Goal: Task Accomplishment & Management: Manage account settings

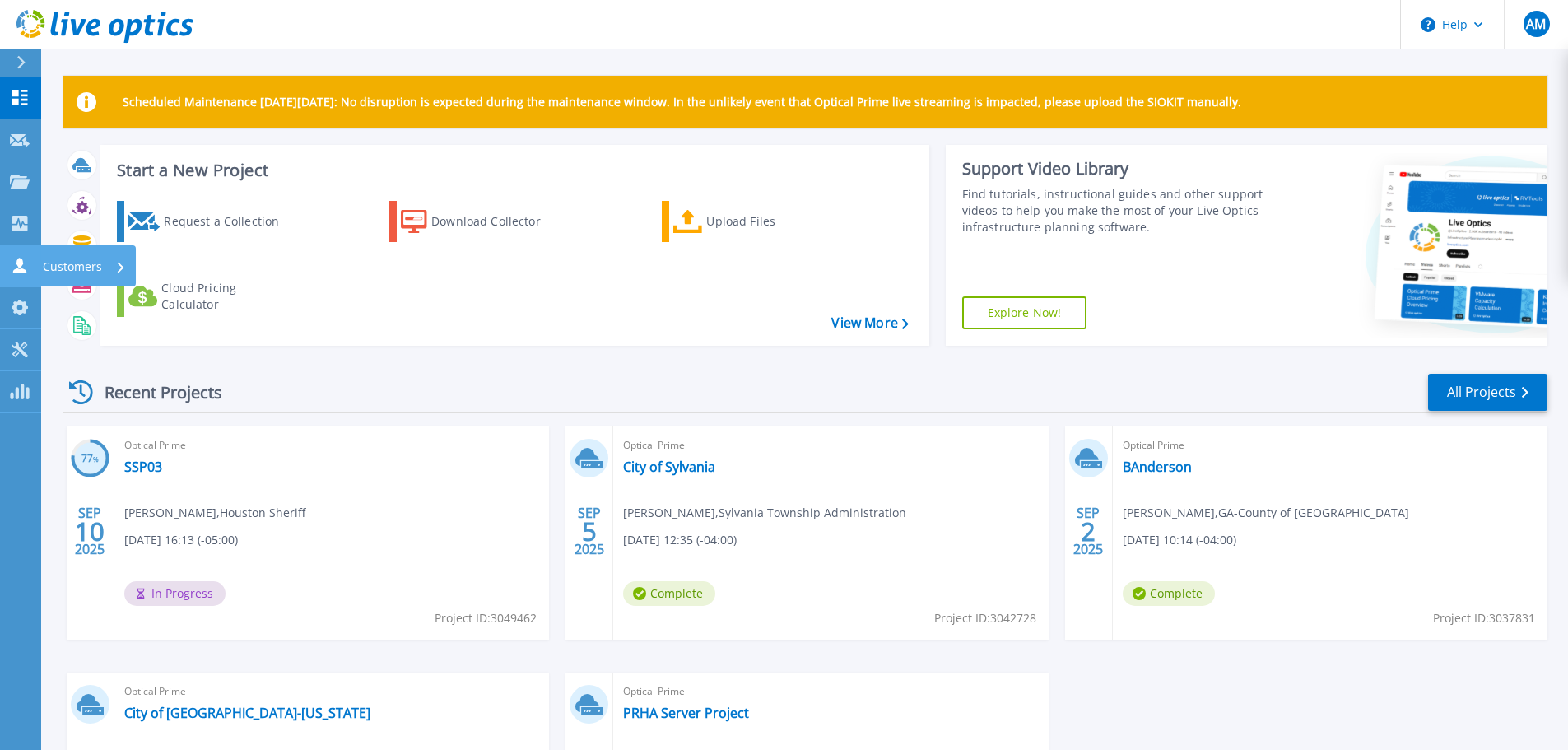
click at [46, 259] on p "Customers" at bounding box center [72, 267] width 59 height 43
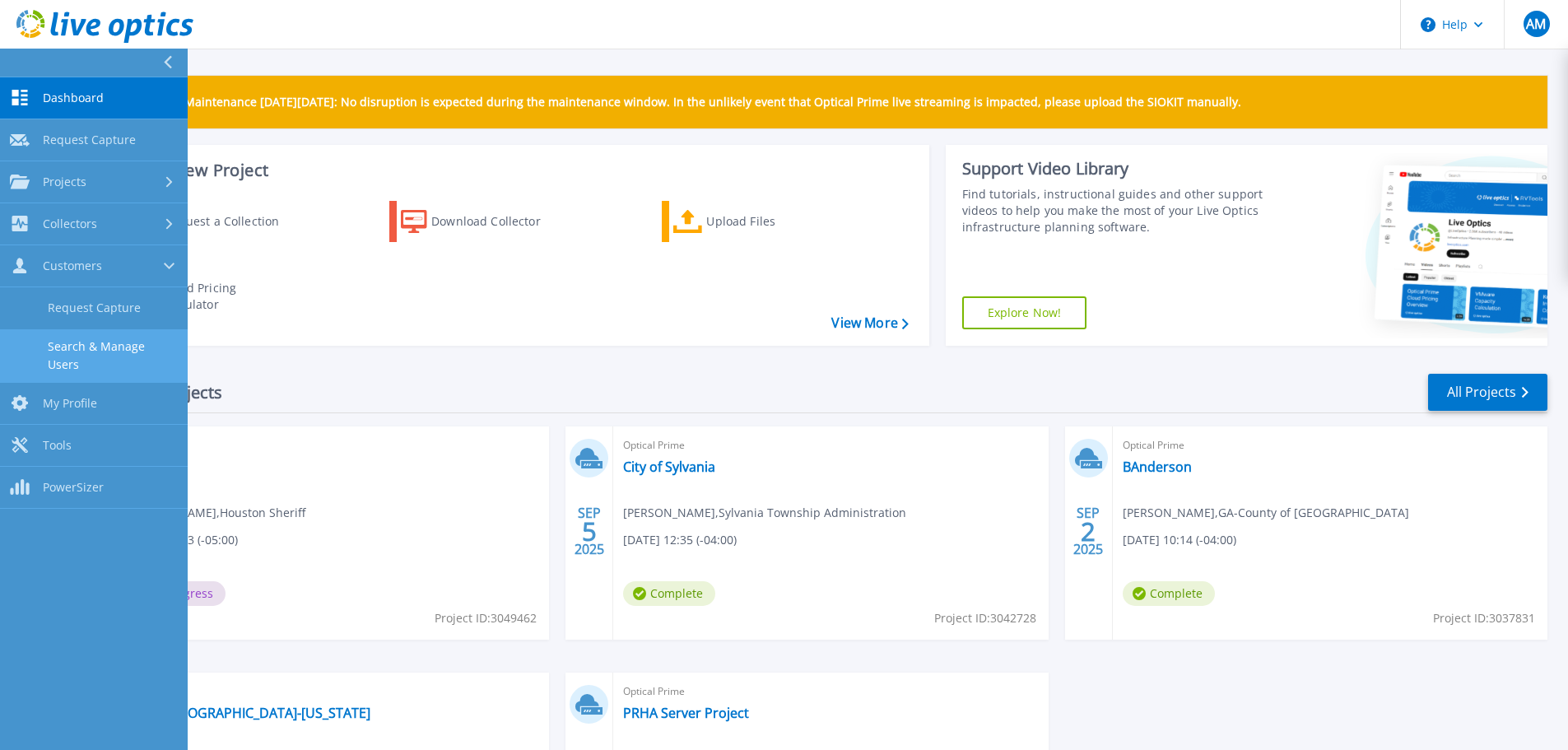
click at [114, 343] on link "Search & Manage Users" at bounding box center [93, 355] width 187 height 53
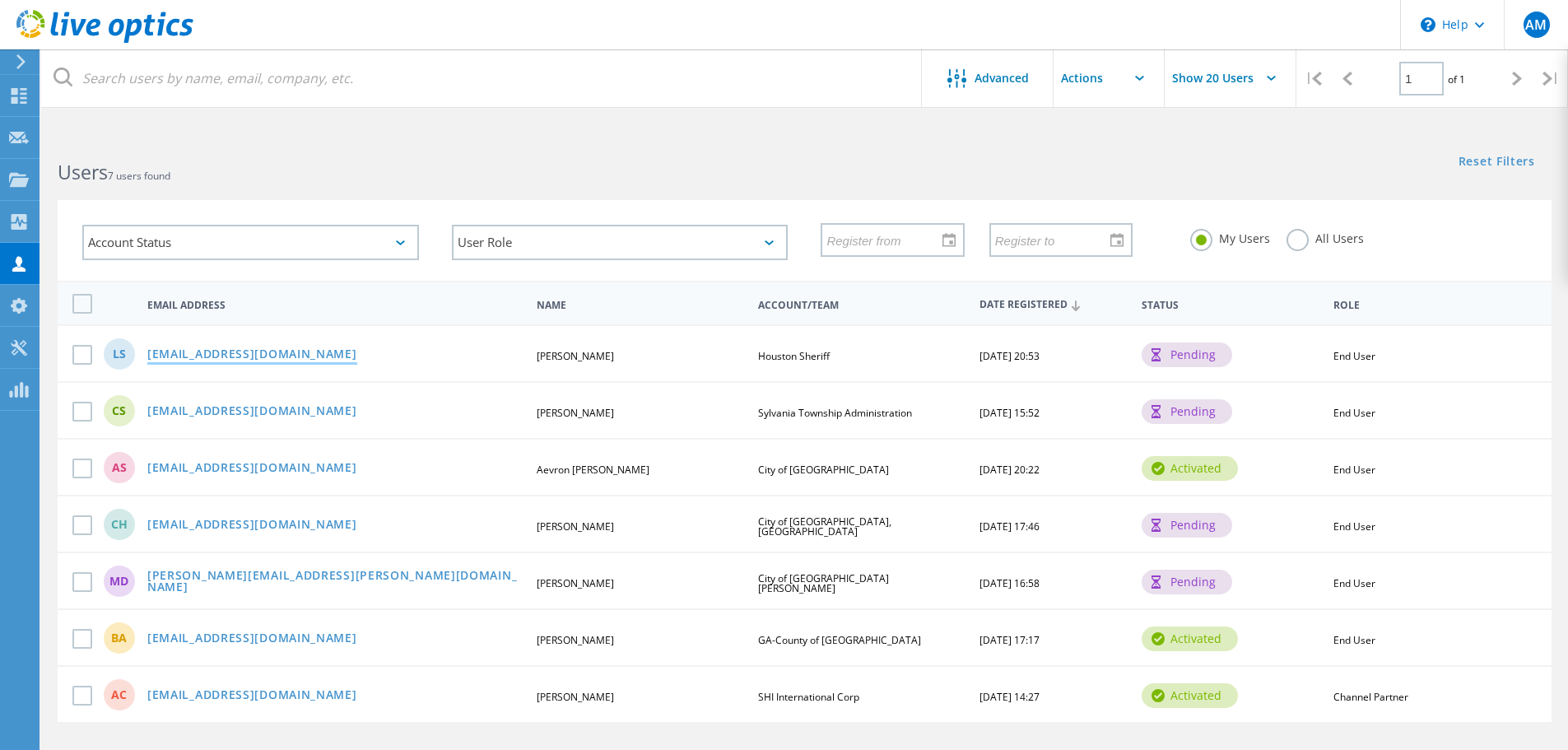
click at [224, 353] on link "[EMAIL_ADDRESS][DOMAIN_NAME]" at bounding box center [253, 355] width 210 height 14
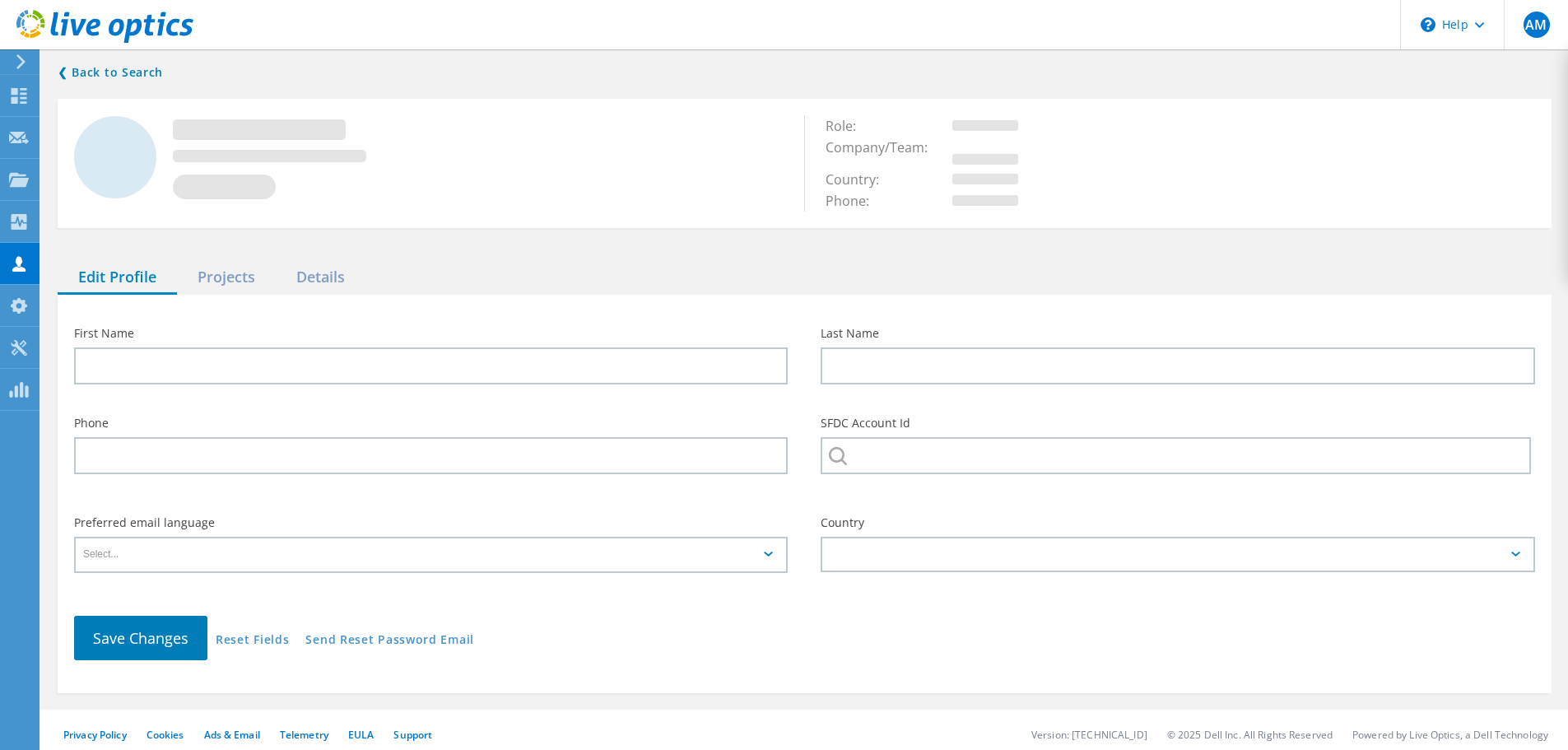
type input "[PERSON_NAME]"
type input "Houston Sheriff"
type input "English"
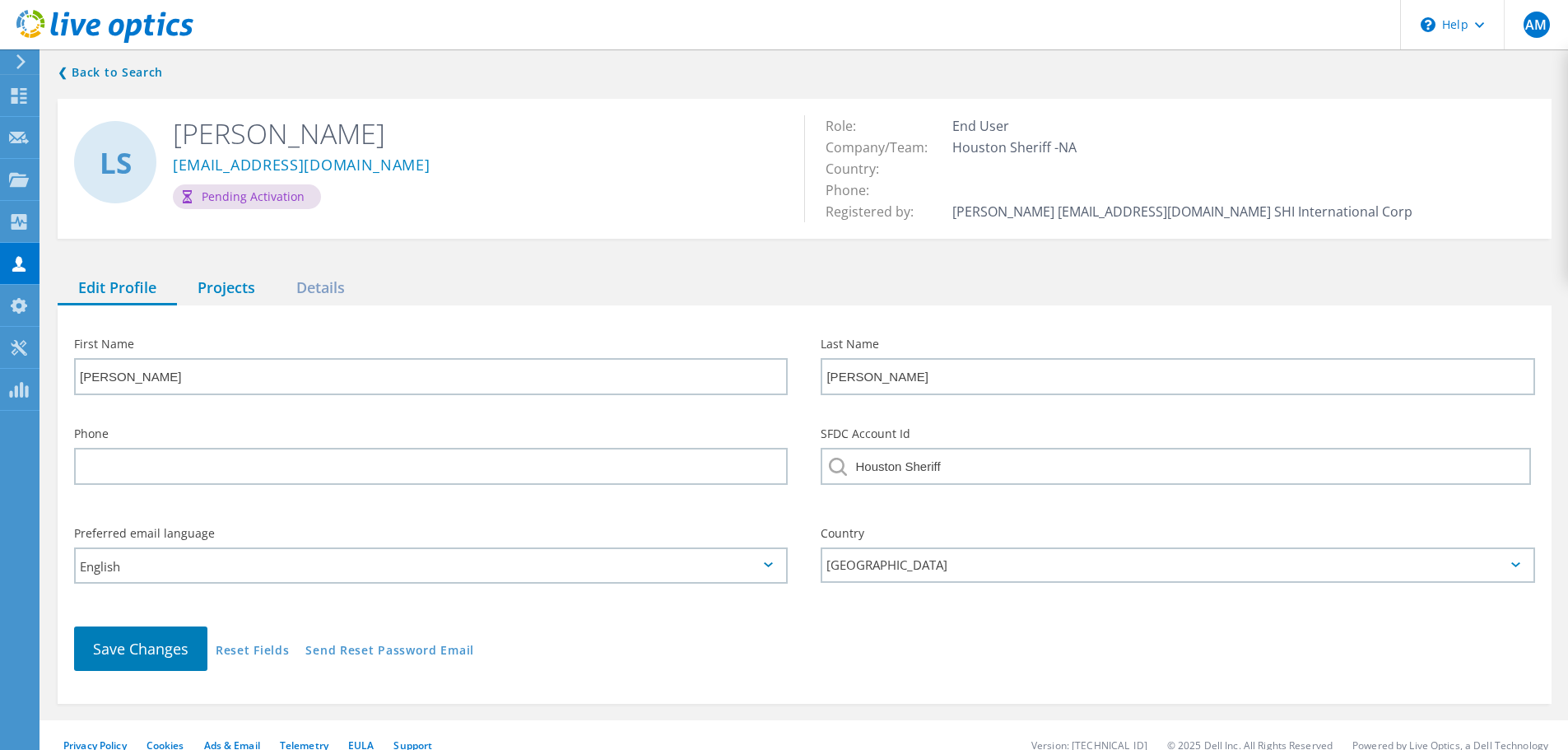
click at [249, 288] on div "Projects" at bounding box center [227, 288] width 99 height 34
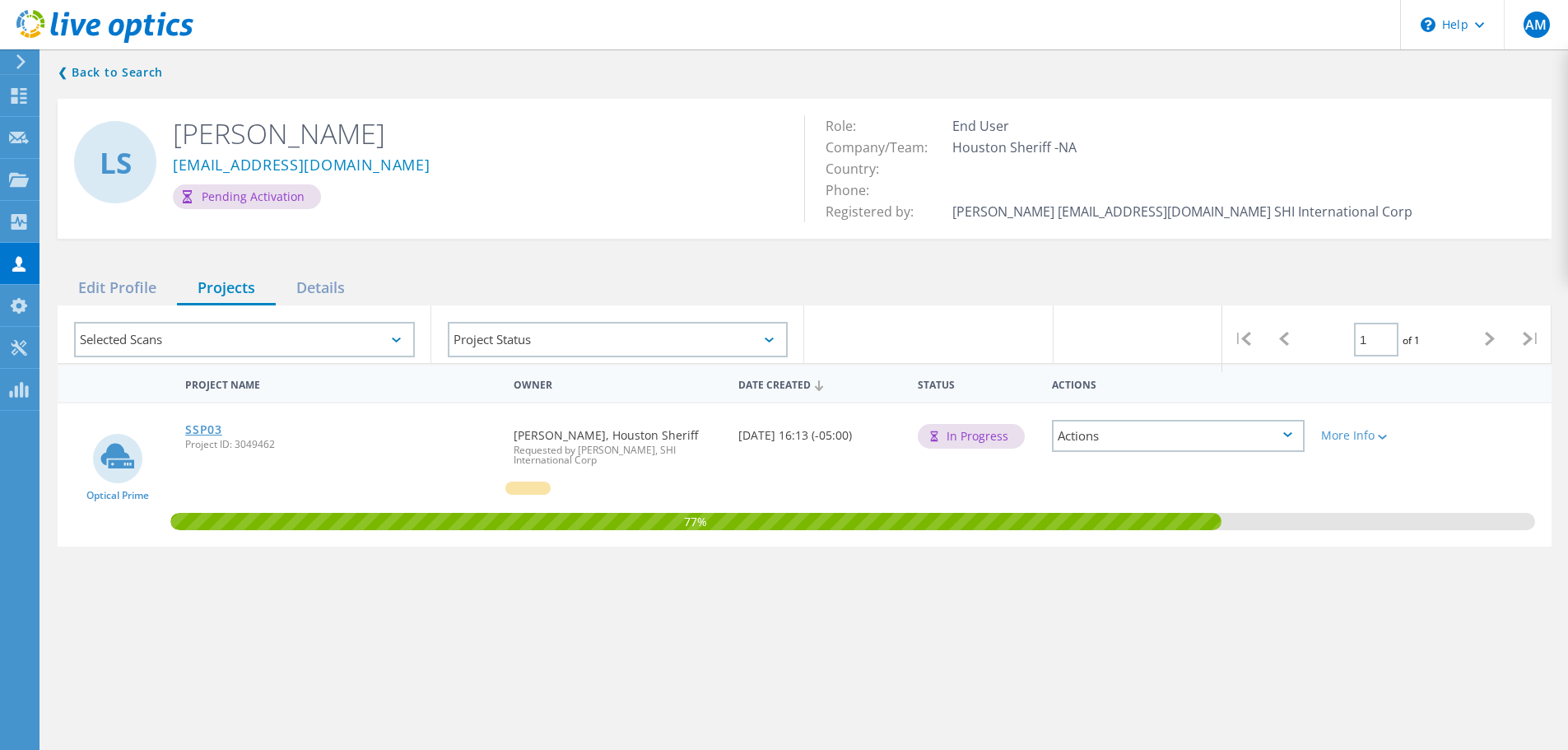
click at [209, 427] on link "SSP03" at bounding box center [203, 430] width 37 height 12
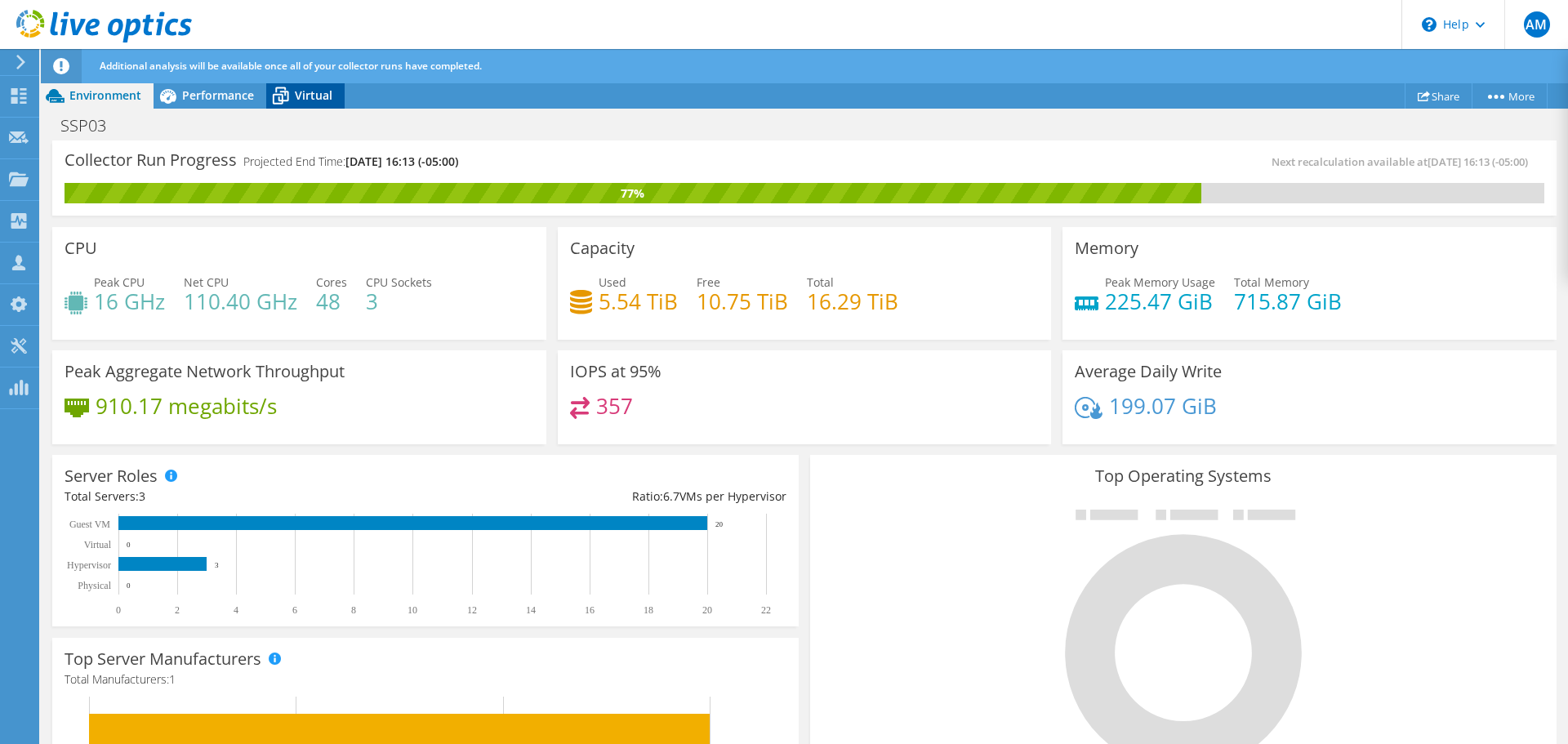
click at [297, 93] on span "Virtual" at bounding box center [314, 95] width 37 height 16
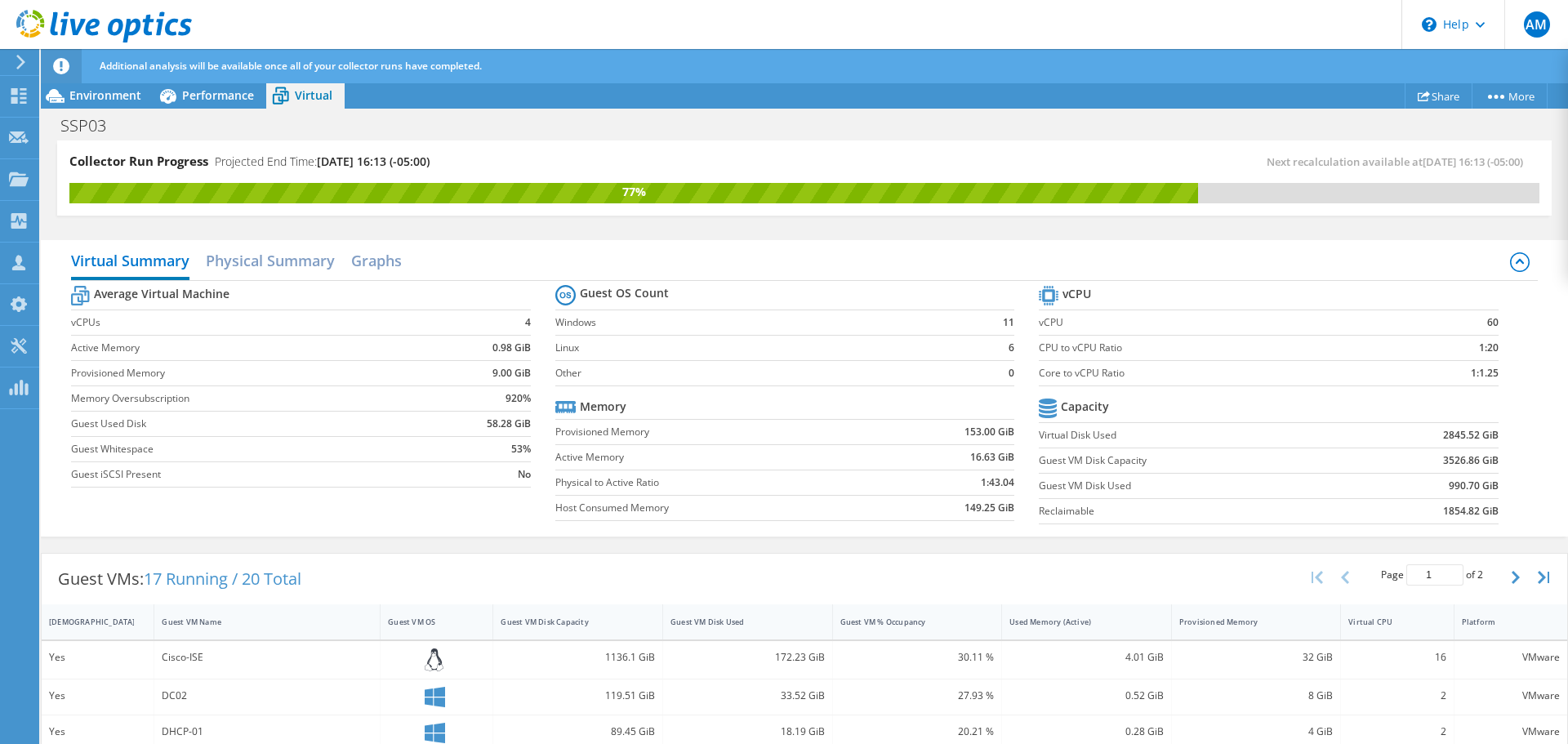
scroll to position [487, 0]
click at [283, 255] on h2 "Physical Summary" at bounding box center [269, 261] width 129 height 36
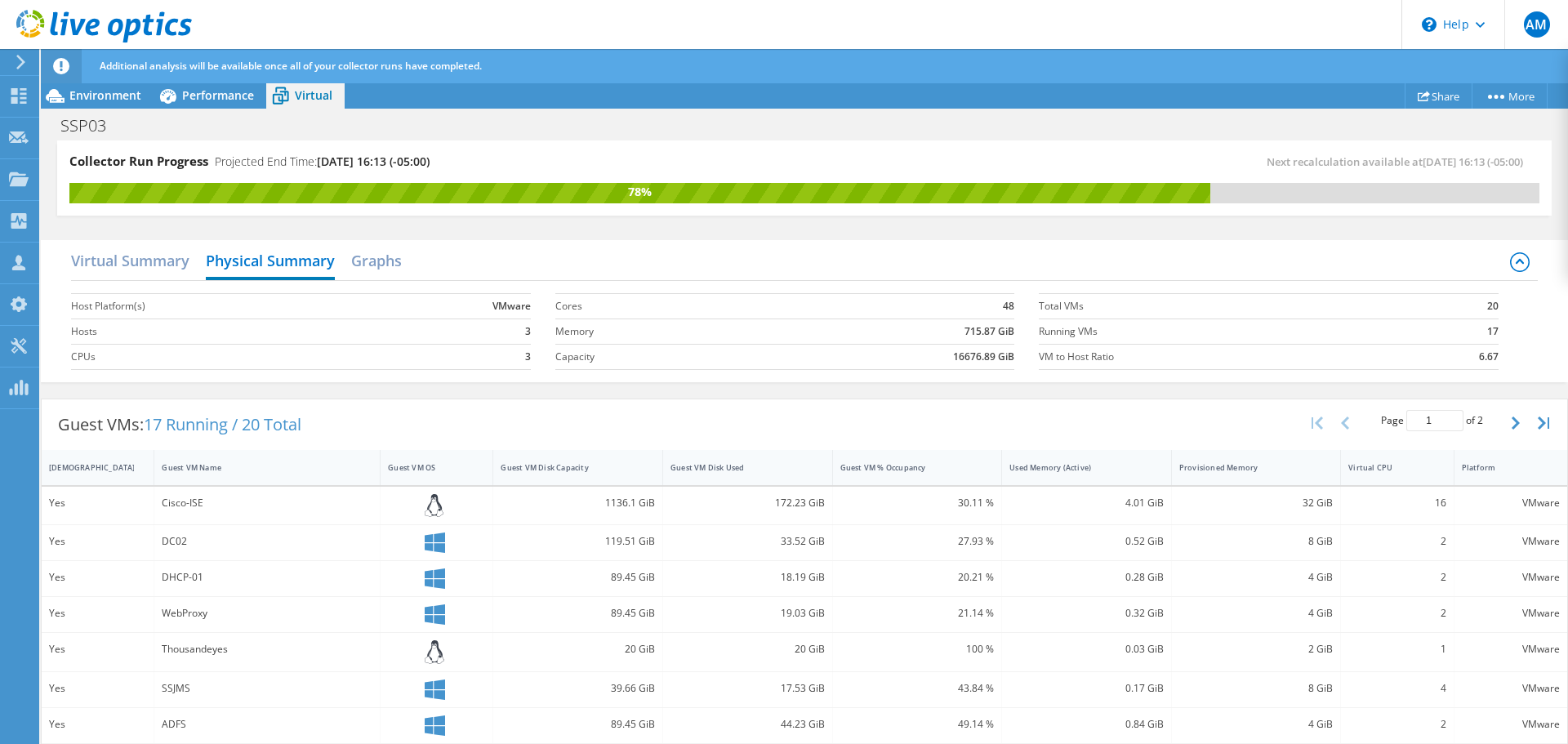
click at [39, 31] on use at bounding box center [104, 26] width 176 height 32
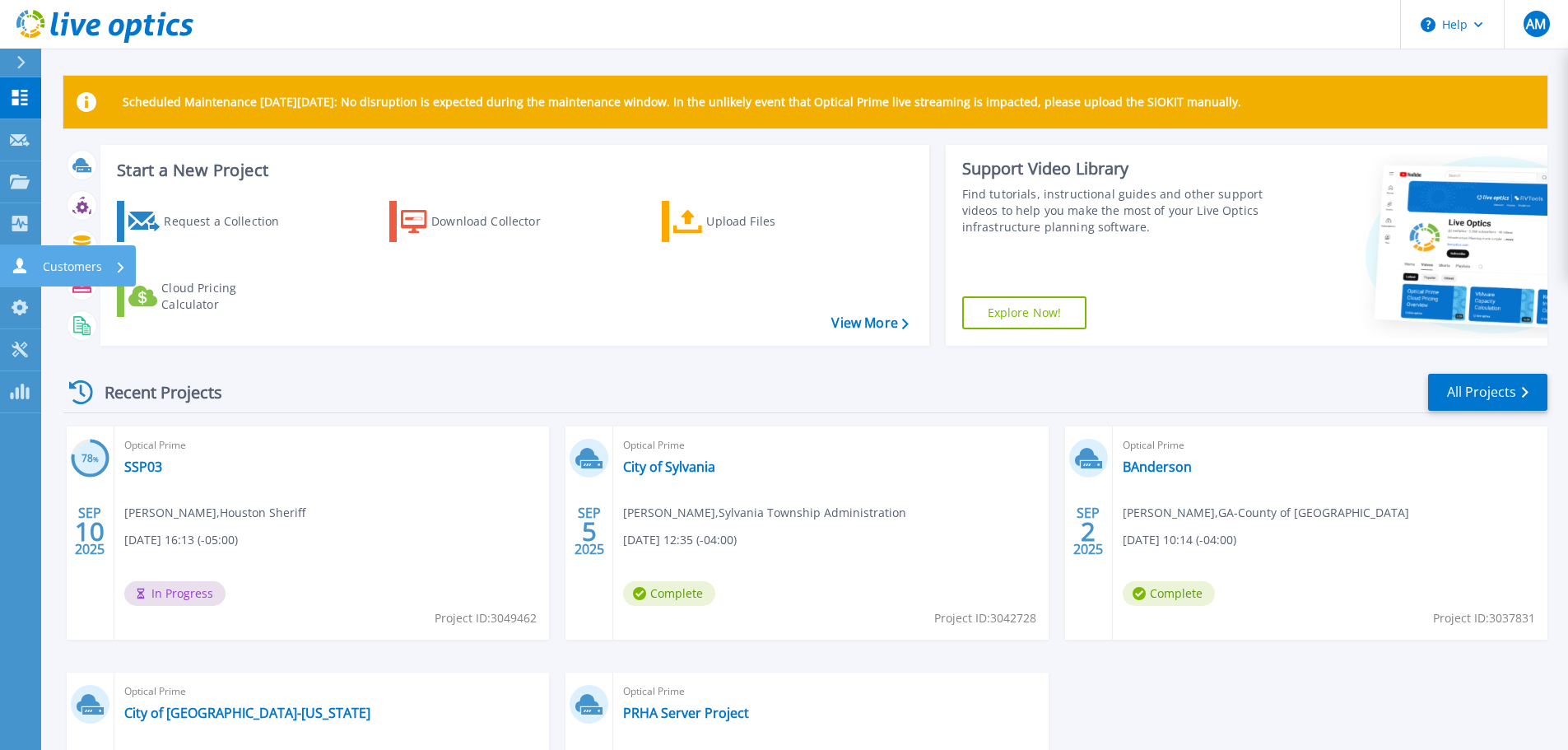
click at [23, 270] on icon at bounding box center [19, 266] width 13 height 16
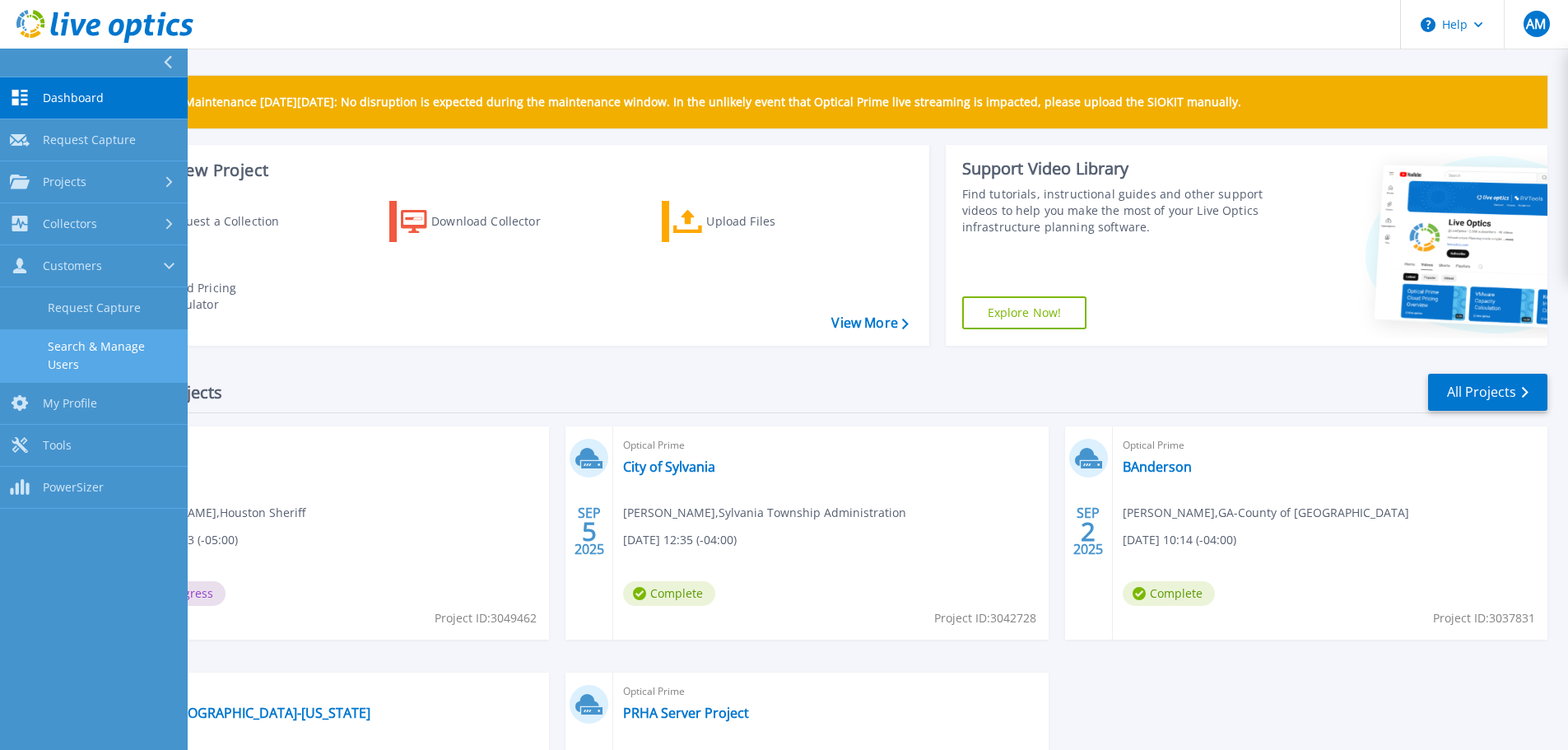
click at [126, 346] on link "Search & Manage Users" at bounding box center [93, 355] width 187 height 53
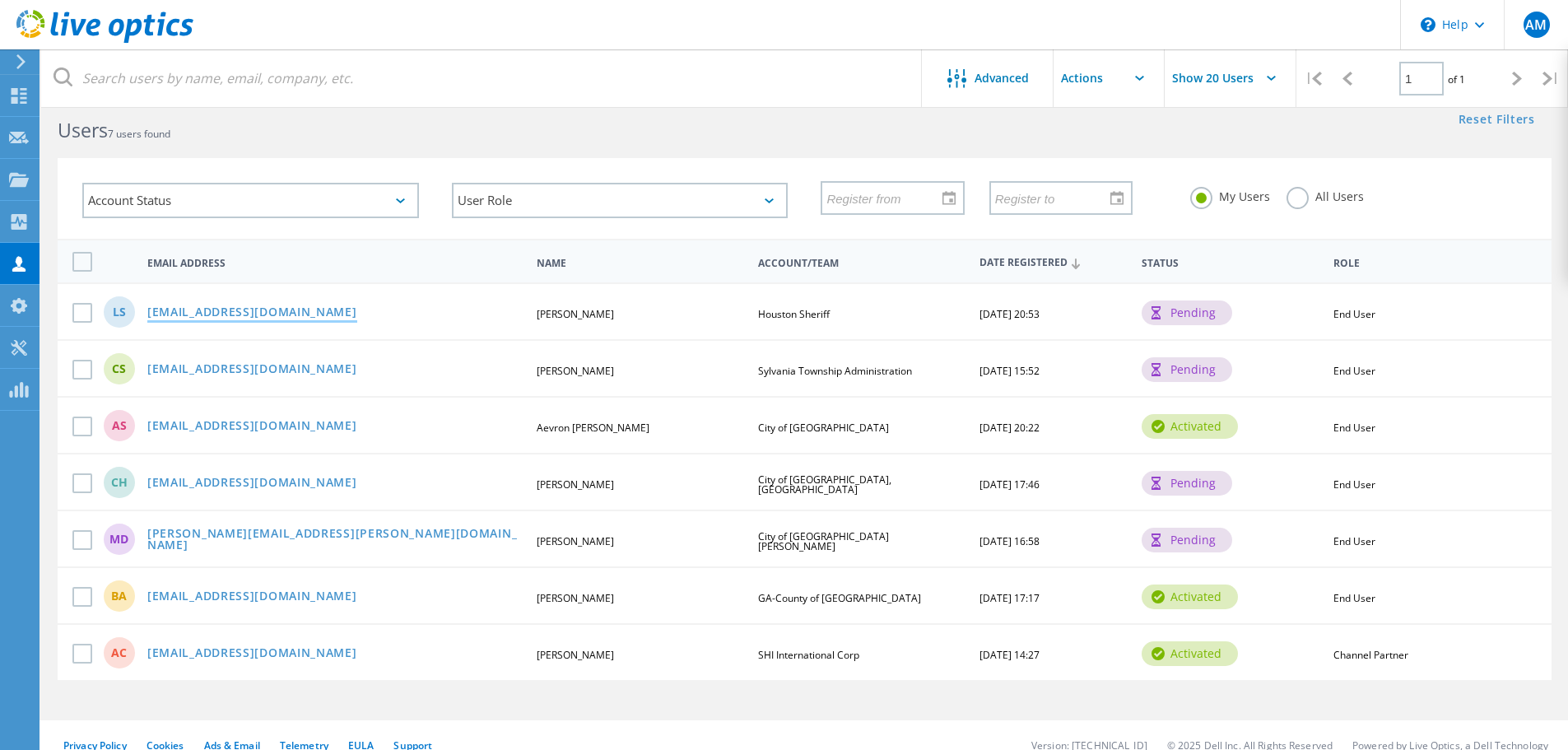
scroll to position [61, 0]
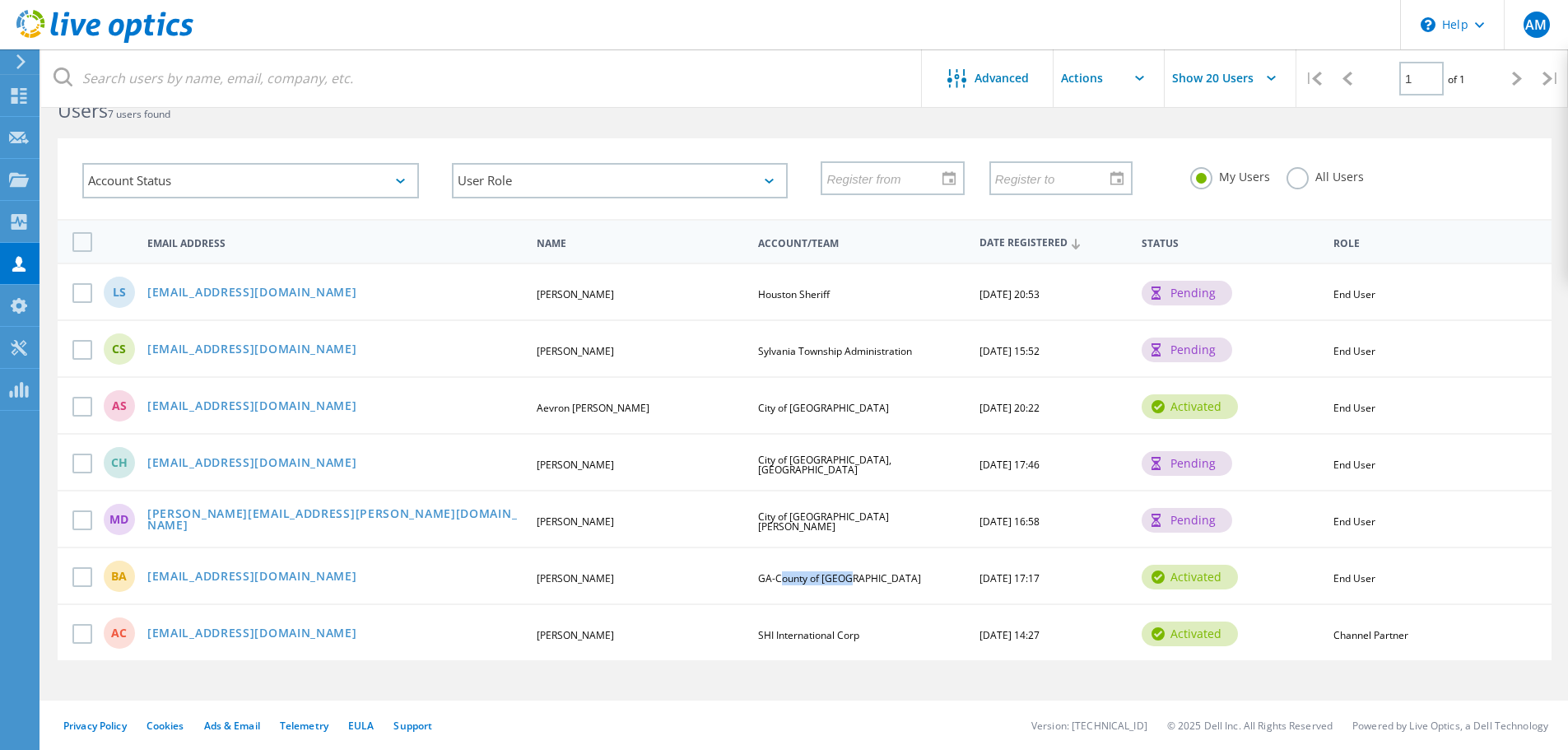
drag, startPoint x: 845, startPoint y: 579, endPoint x: 777, endPoint y: 583, distance: 68.1
click at [777, 583] on div "GA-County of [GEOGRAPHIC_DATA]" at bounding box center [862, 579] width 224 height 10
copy span "County of Polk"
